Goal: Purchase product/service

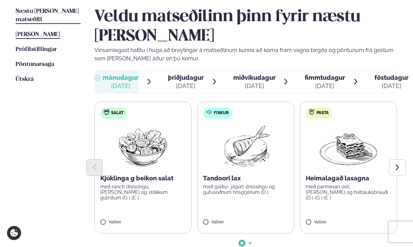
click at [50, 32] on span "[PERSON_NAME]" at bounding box center [38, 35] width 44 height 6
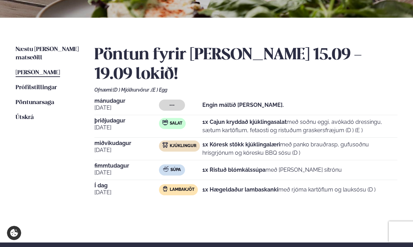
scroll to position [134, 0]
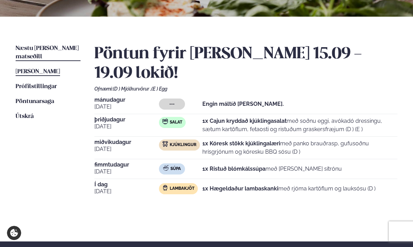
click at [54, 46] on span "Næstu [PERSON_NAME] matseðill" at bounding box center [47, 52] width 63 height 14
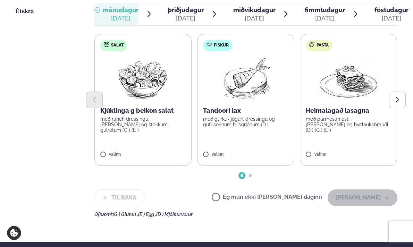
scroll to position [240, 0]
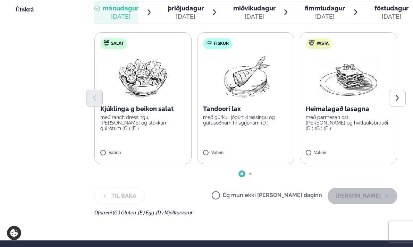
click at [267, 130] on label "Fiskur Tandoori lax með gúrku- jógúrt dressingu og gufusoðnum hrísgrjónum (D ) …" at bounding box center [245, 98] width 97 height 132
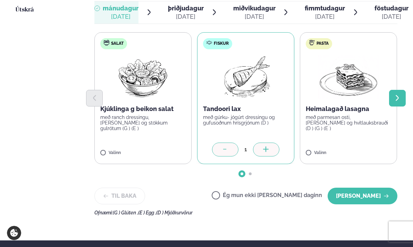
click at [395, 97] on icon "Next slide" at bounding box center [397, 97] width 7 height 7
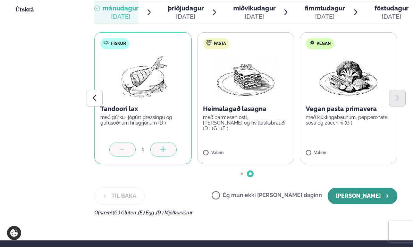
click at [362, 198] on button "[PERSON_NAME]" at bounding box center [363, 196] width 70 height 17
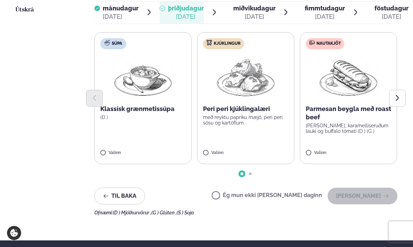
click at [258, 126] on label "Kjúklingur Peri peri kjúklingalæri með reyktu papriku mæjó, peri peri sósu og k…" at bounding box center [245, 98] width 97 height 132
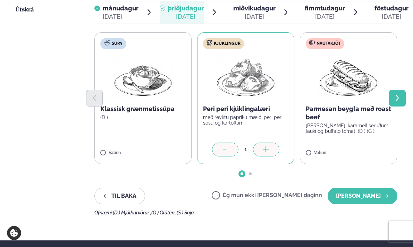
click at [395, 99] on icon "Next slide" at bounding box center [397, 97] width 7 height 7
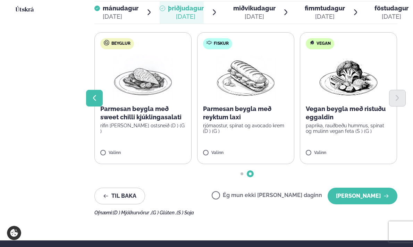
click at [94, 98] on icon "Previous slide" at bounding box center [94, 98] width 3 height 6
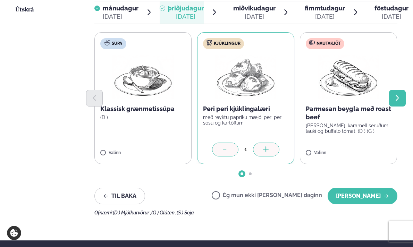
click at [394, 97] on icon "Next slide" at bounding box center [397, 97] width 7 height 7
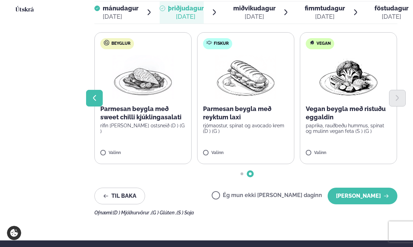
click at [94, 102] on button "Previous slide" at bounding box center [94, 98] width 17 height 17
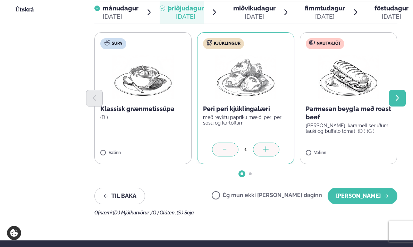
click at [395, 98] on icon "Next slide" at bounding box center [397, 97] width 7 height 7
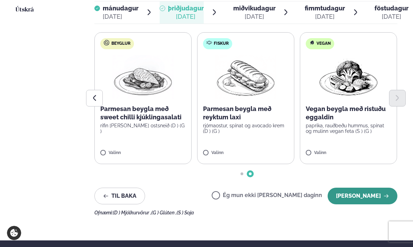
click at [363, 195] on button "[PERSON_NAME]" at bounding box center [363, 196] width 70 height 17
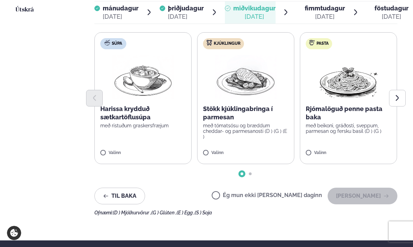
click at [147, 121] on p "Harissa krydduð sætkartöflusúpa" at bounding box center [142, 113] width 85 height 17
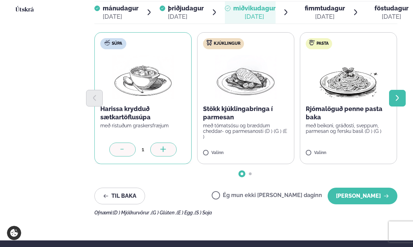
click at [395, 101] on icon "Next slide" at bounding box center [397, 97] width 7 height 7
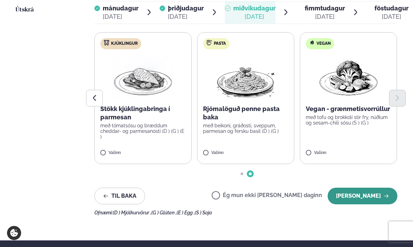
click at [369, 194] on button "[PERSON_NAME]" at bounding box center [363, 196] width 70 height 17
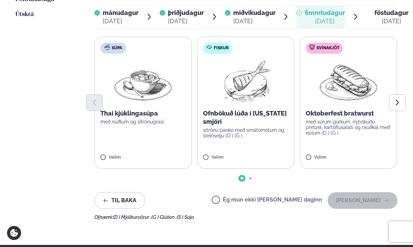
scroll to position [235, 0]
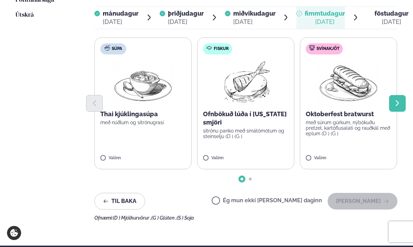
click at [396, 105] on icon "Next slide" at bounding box center [397, 103] width 7 height 7
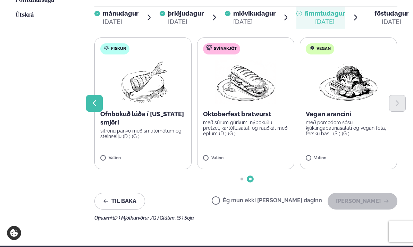
click at [100, 109] on button "Previous slide" at bounding box center [94, 103] width 17 height 17
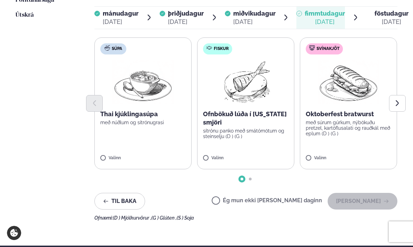
click at [170, 123] on p "með núðlum og sítrónugrasi" at bounding box center [142, 123] width 85 height 6
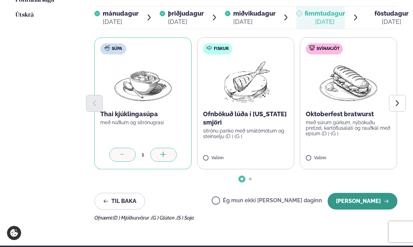
click at [380, 202] on button "[PERSON_NAME]" at bounding box center [363, 201] width 70 height 17
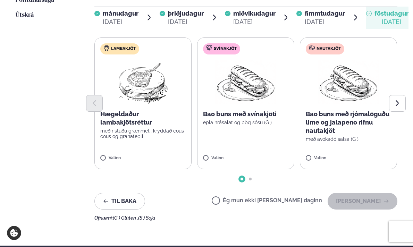
click at [370, 124] on p "Bao buns með rjómalöguðu lime og jalapeno rifnu nautakjöt" at bounding box center [348, 122] width 85 height 25
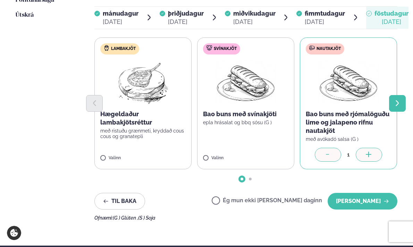
click at [393, 105] on button "Next slide" at bounding box center [397, 103] width 17 height 17
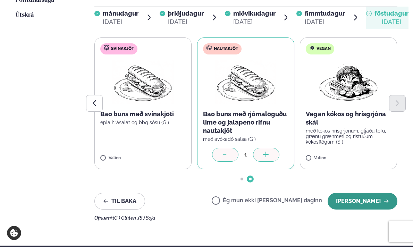
click at [364, 203] on button "[PERSON_NAME]" at bounding box center [363, 201] width 70 height 17
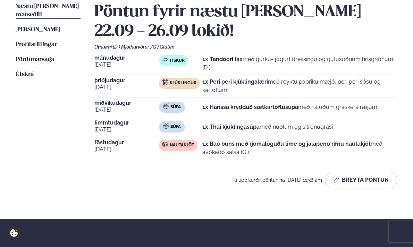
scroll to position [153, 0]
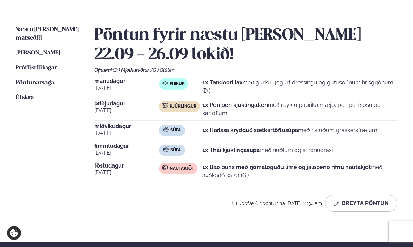
click at [247, 132] on strong "1x Harissa krydduð sætkartöflusúpa" at bounding box center [250, 130] width 96 height 7
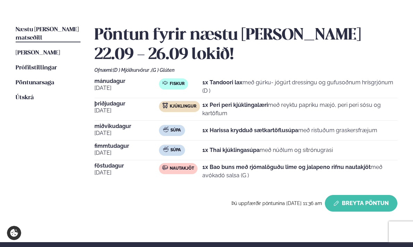
click at [351, 198] on button "Breyta Pöntun" at bounding box center [361, 203] width 73 height 17
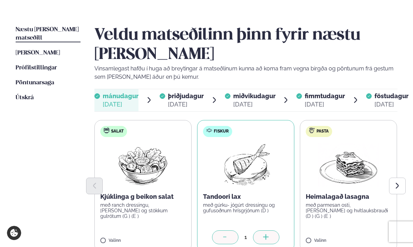
click at [259, 92] on span "miðvikudagur" at bounding box center [254, 95] width 42 height 7
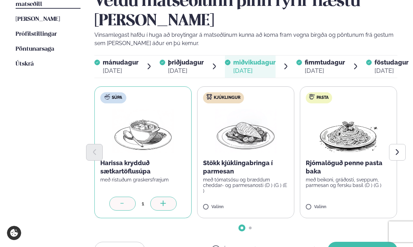
scroll to position [217, 0]
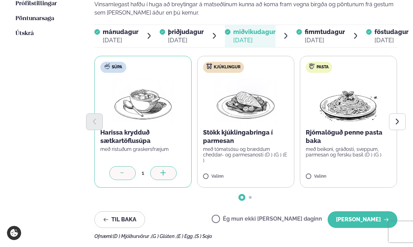
click at [261, 166] on label "Kjúklingur Stökk kjúklingabringa í parmesan með tómatsósu og bræddum cheddar- o…" at bounding box center [245, 122] width 97 height 132
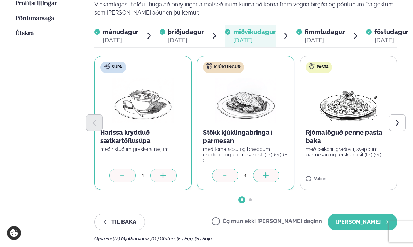
click at [226, 175] on icon at bounding box center [225, 175] width 7 height 7
